Goal: Task Accomplishment & Management: Manage account settings

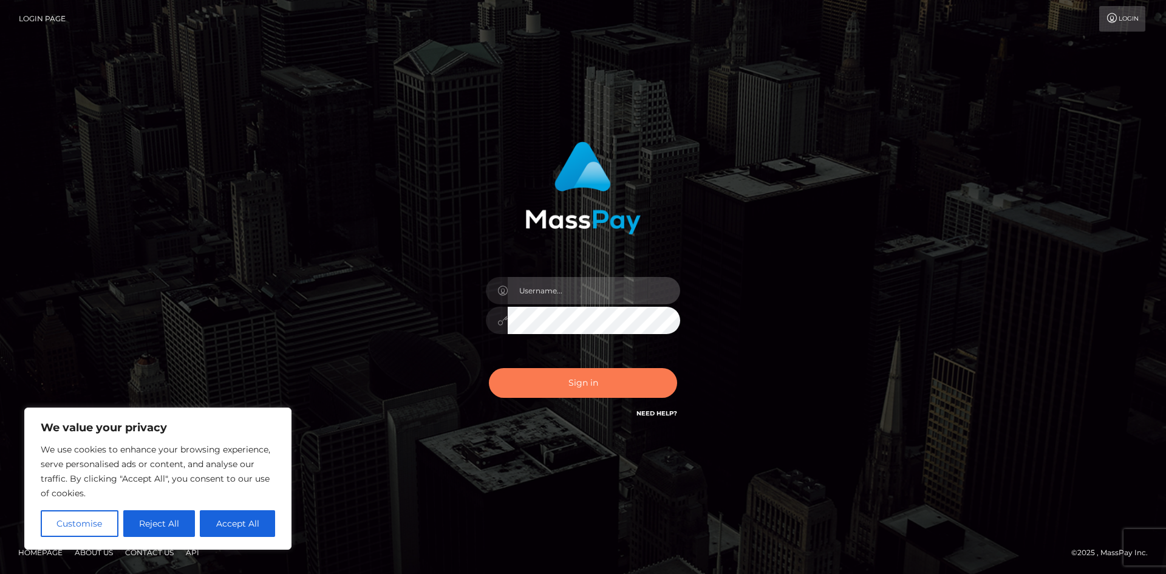
type input "hello.feetfinder"
click at [575, 378] on button "Sign in" at bounding box center [583, 383] width 188 height 30
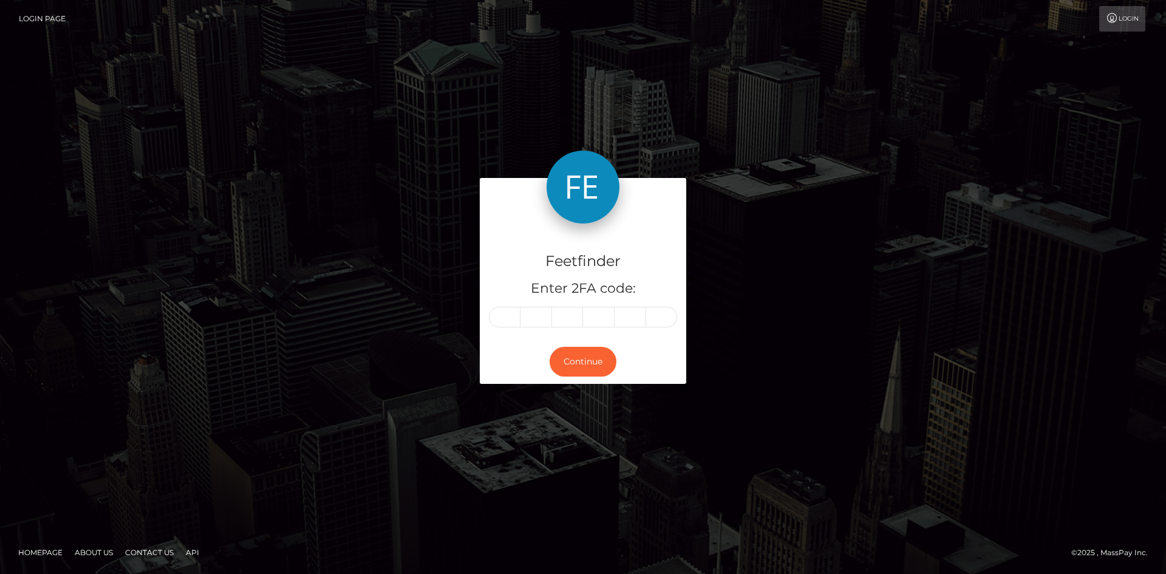
drag, startPoint x: 547, startPoint y: 377, endPoint x: 0, endPoint y: 603, distance: 591.9
click at [516, 314] on input "text" at bounding box center [505, 317] width 32 height 21
type input "8"
type input "7"
type input "3"
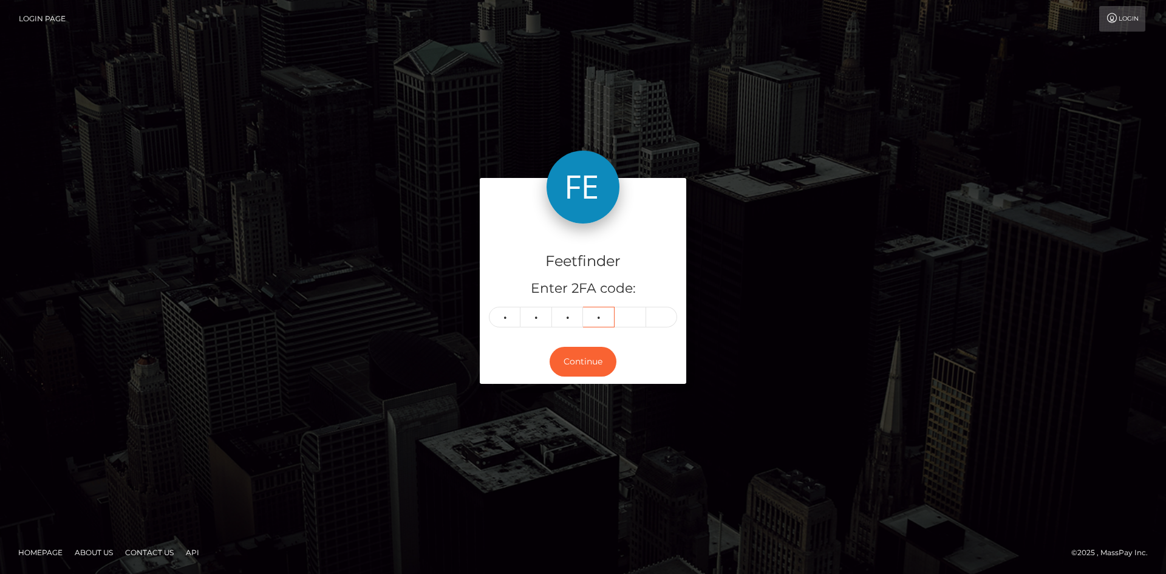
type input "0"
type input "2"
type input "0"
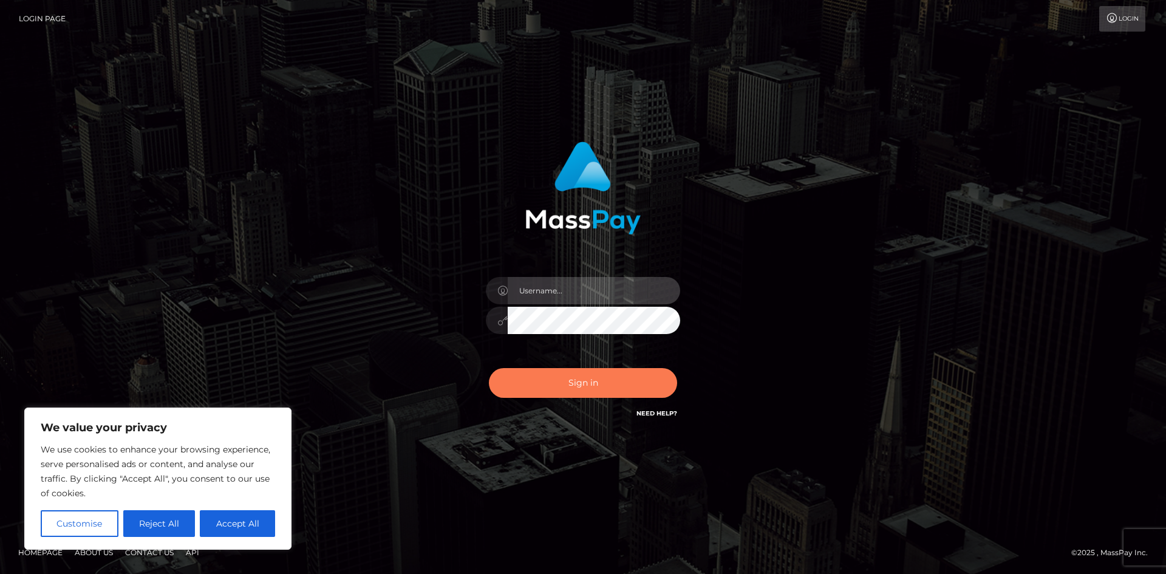
type input "hello.feetfinder"
click at [575, 382] on button "Sign in" at bounding box center [583, 383] width 188 height 30
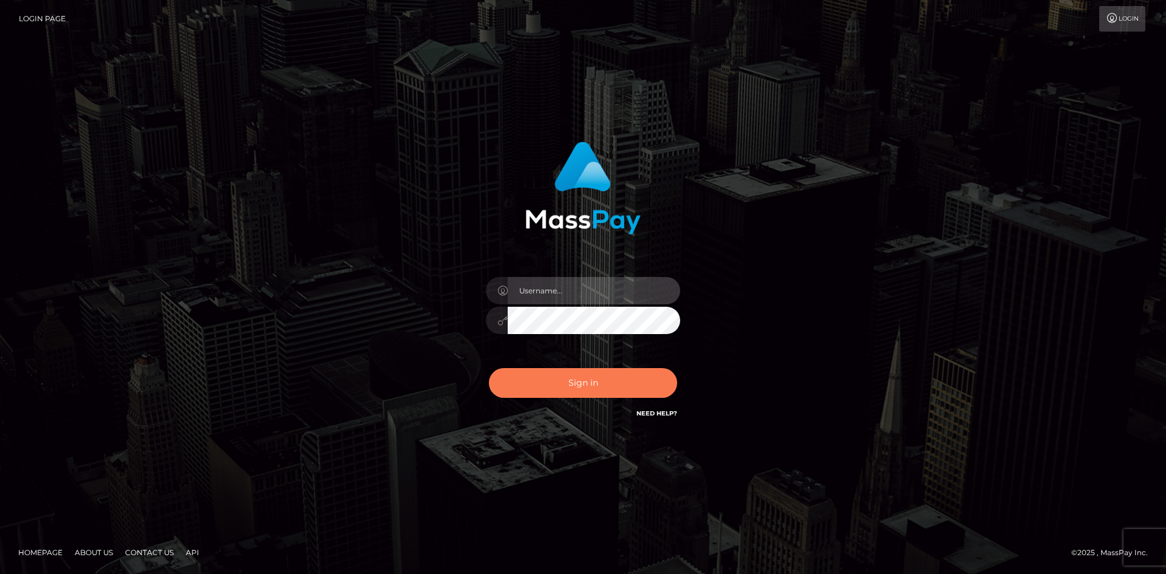
type input "hello.feetfinder"
click at [567, 381] on button "Sign in" at bounding box center [583, 383] width 188 height 30
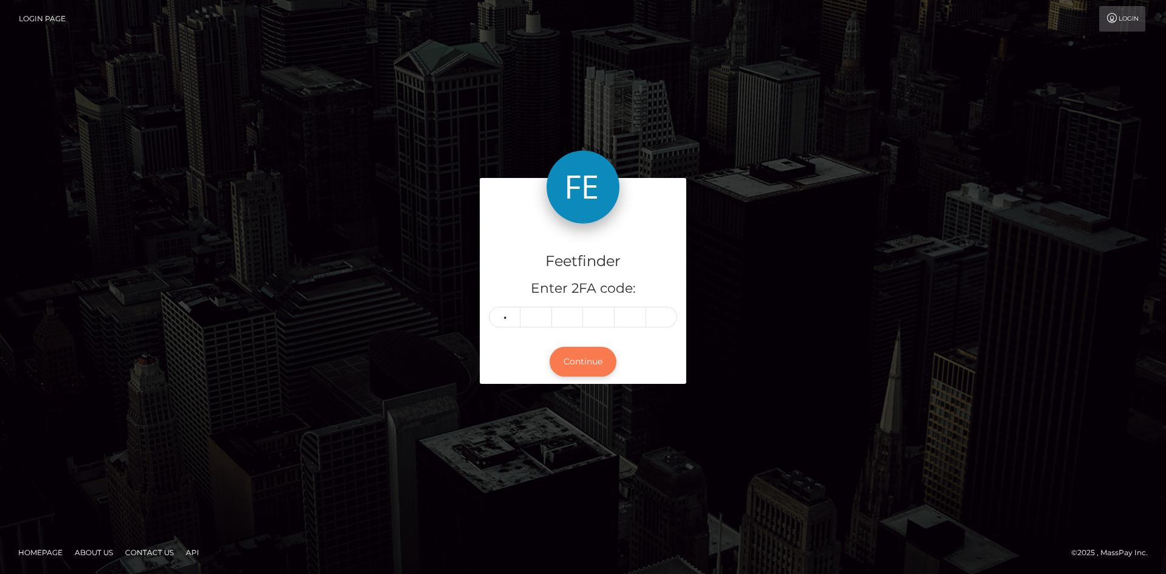
type input "2"
type input "3"
type input "6"
type input "1"
type input "2"
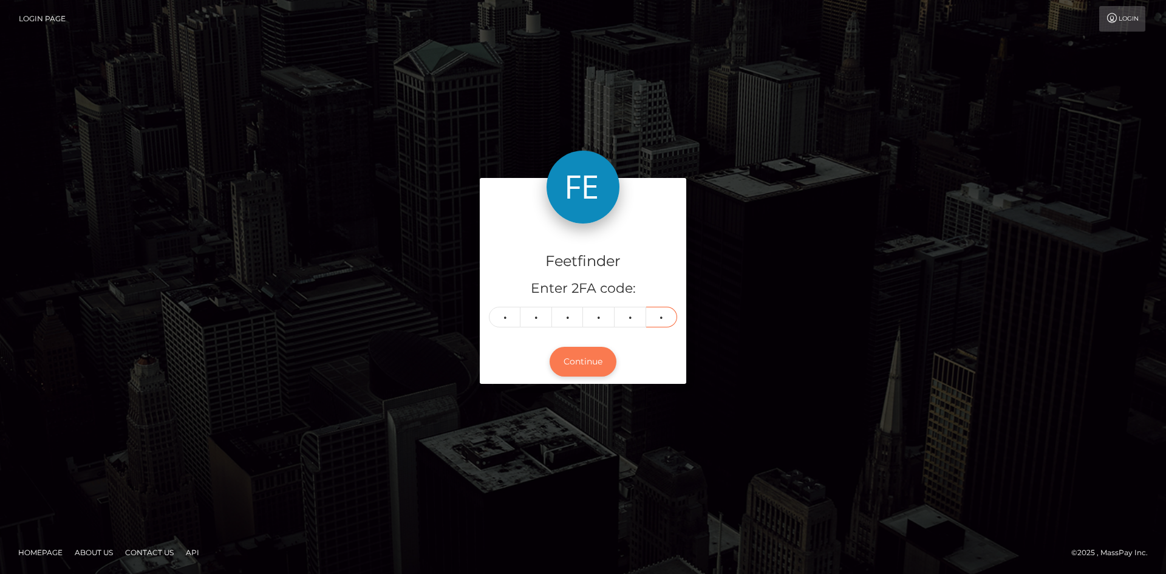
type input "0"
click at [595, 369] on button "Continue" at bounding box center [583, 362] width 67 height 30
click at [598, 347] on button "Continue" at bounding box center [583, 362] width 67 height 30
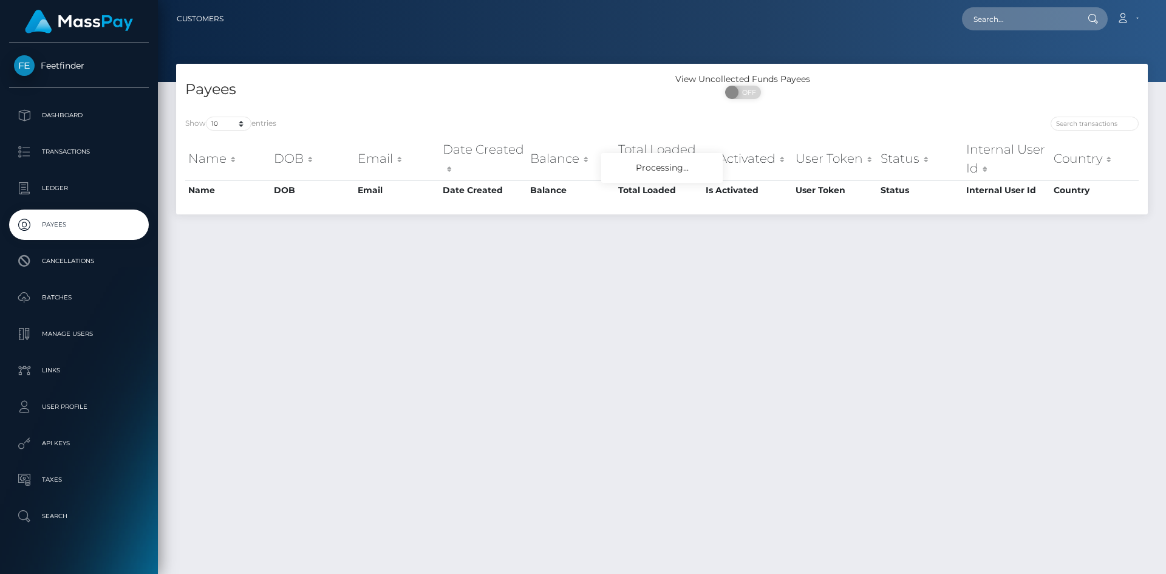
click at [1081, 114] on div "Show 10 25 50 100 250 entries Name DOB Email Date Created Balance Total Loaded …" at bounding box center [662, 161] width 972 height 107
click at [1052, 125] on input "search" at bounding box center [1095, 124] width 88 height 14
paste input "3c35107e-77db-11f0-9703-0266f44cc279"
type input "3c35107e-77db-11f0-9703-0266f44cc279"
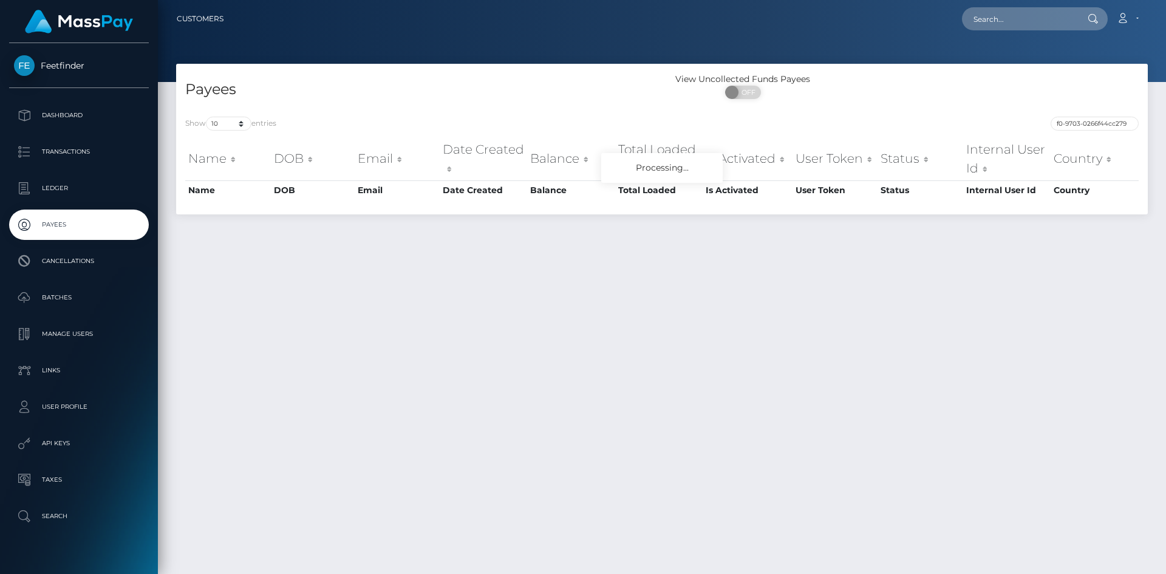
scroll to position [0, 0]
